Goal: Find contact information: Find contact information

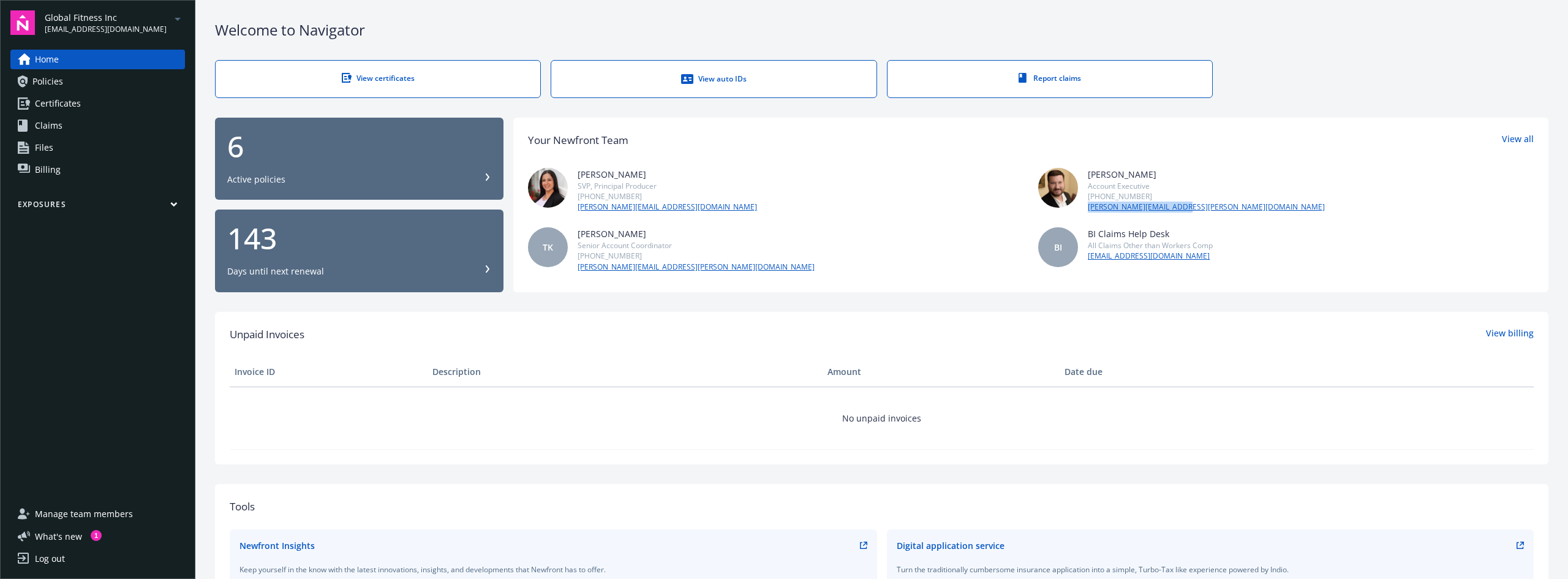
drag, startPoint x: 1181, startPoint y: 205, endPoint x: 1083, endPoint y: 204, distance: 98.0
click at [1083, 204] on div "[PERSON_NAME] Account Executive [PHONE_NUMBER] [PERSON_NAME][EMAIL_ADDRESS][PER…" at bounding box center [1286, 190] width 495 height 45
copy link "[PERSON_NAME][EMAIL_ADDRESS][PERSON_NAME][DOMAIN_NAME]"
